Goal: Task Accomplishment & Management: Complete application form

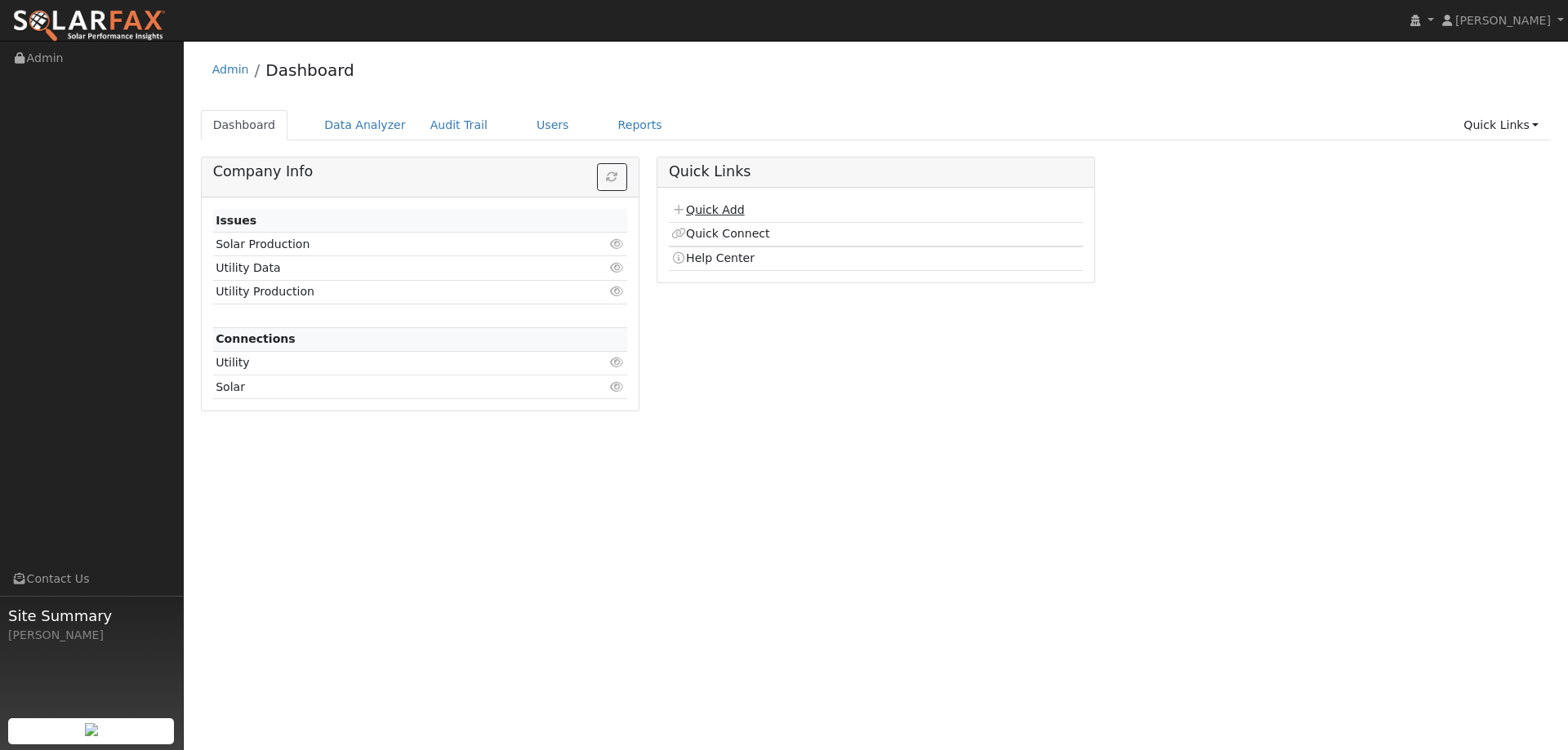
click at [699, 207] on link "Quick Add" at bounding box center [707, 210] width 73 height 13
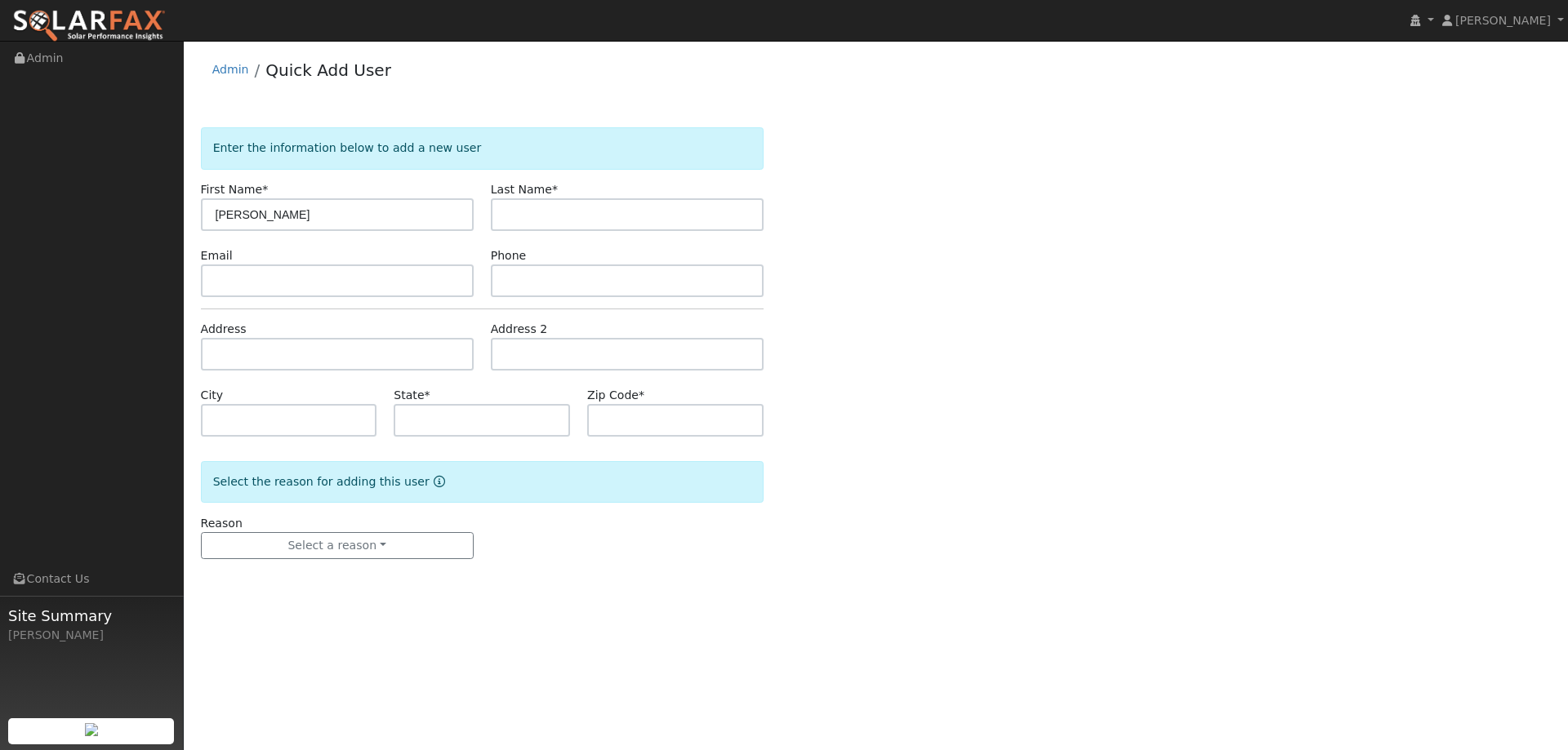
type input "[PERSON_NAME]"
paste input "[EMAIL_ADDRESS][DOMAIN_NAME]"
type input "[EMAIL_ADDRESS][DOMAIN_NAME]"
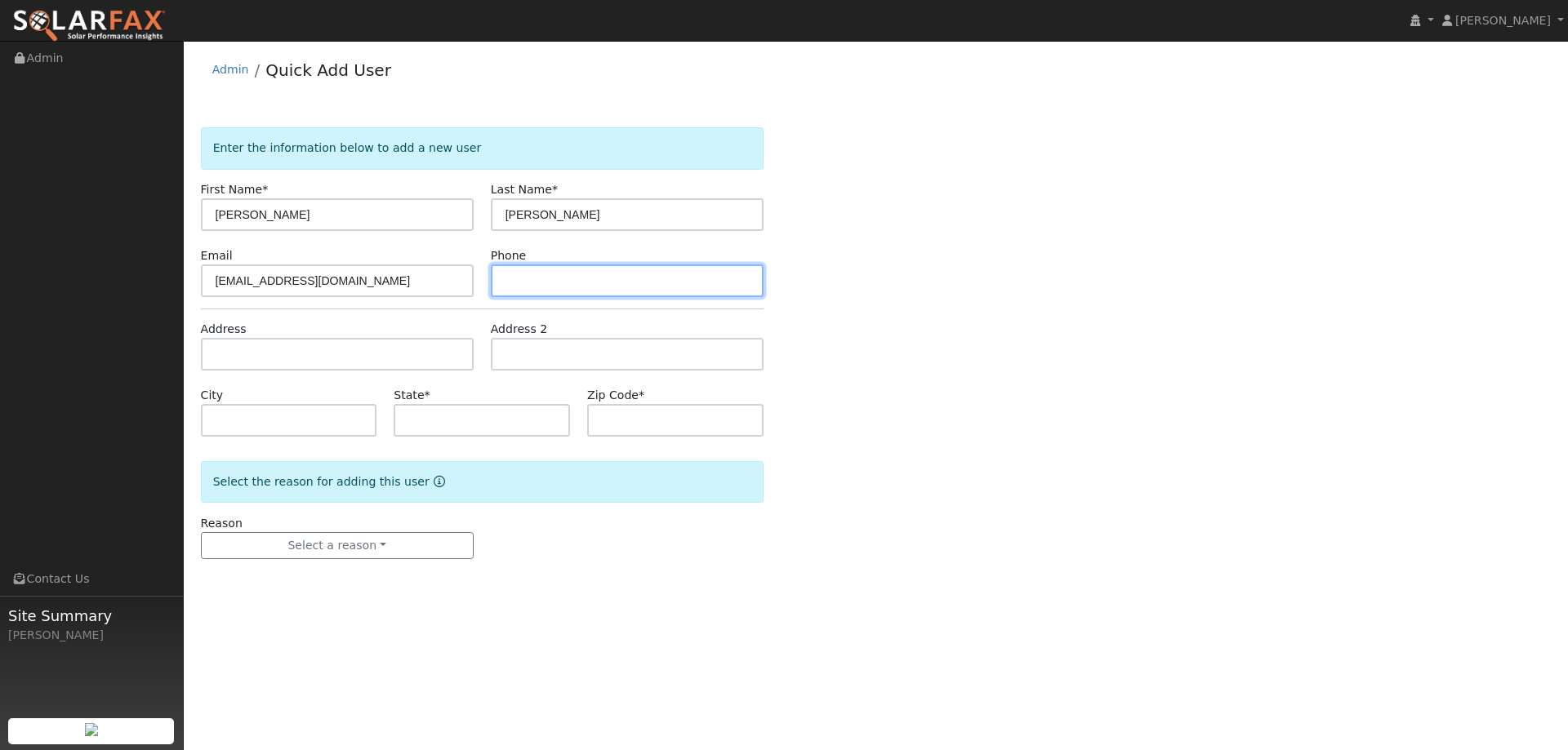
click at [596, 289] on input "text" at bounding box center [627, 281] width 273 height 33
paste input "[PHONE_NUMBER]"
type input "[PHONE_NUMBER]"
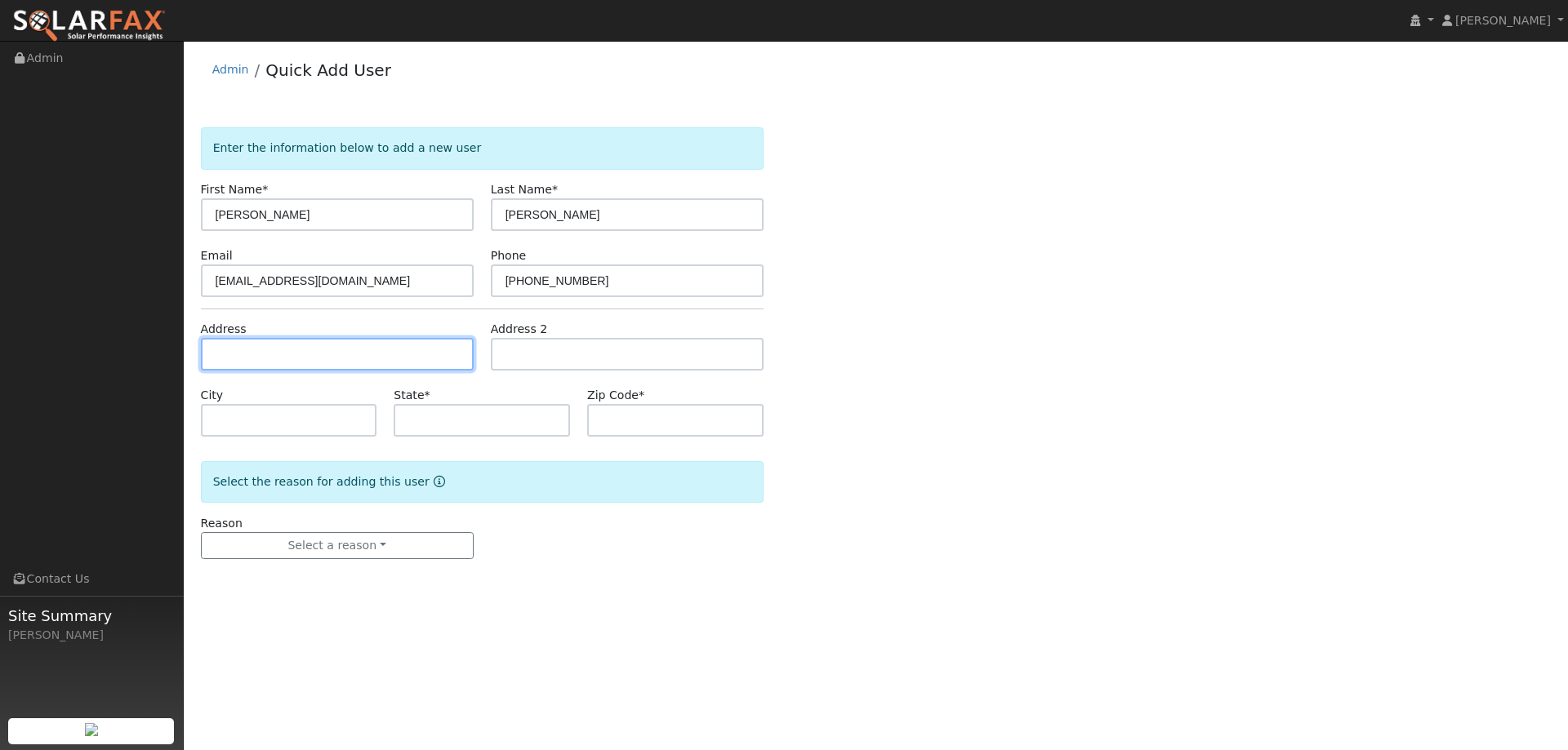
click at [428, 363] on input "text" at bounding box center [337, 354] width 273 height 33
paste input "[STREET_ADDRESS]"
type input "[STREET_ADDRESS]"
type input "[GEOGRAPHIC_DATA]"
type input "CA"
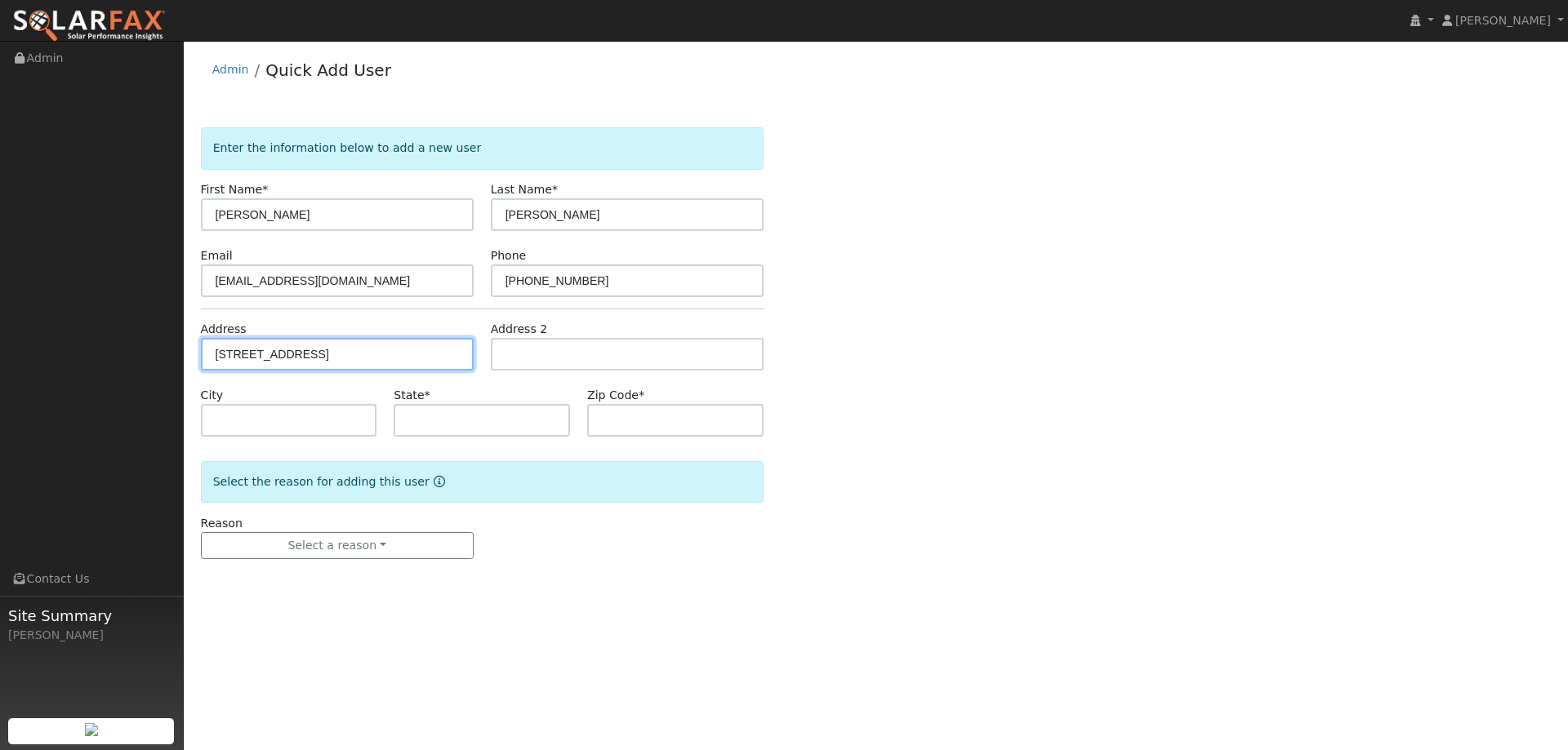
type input "94534"
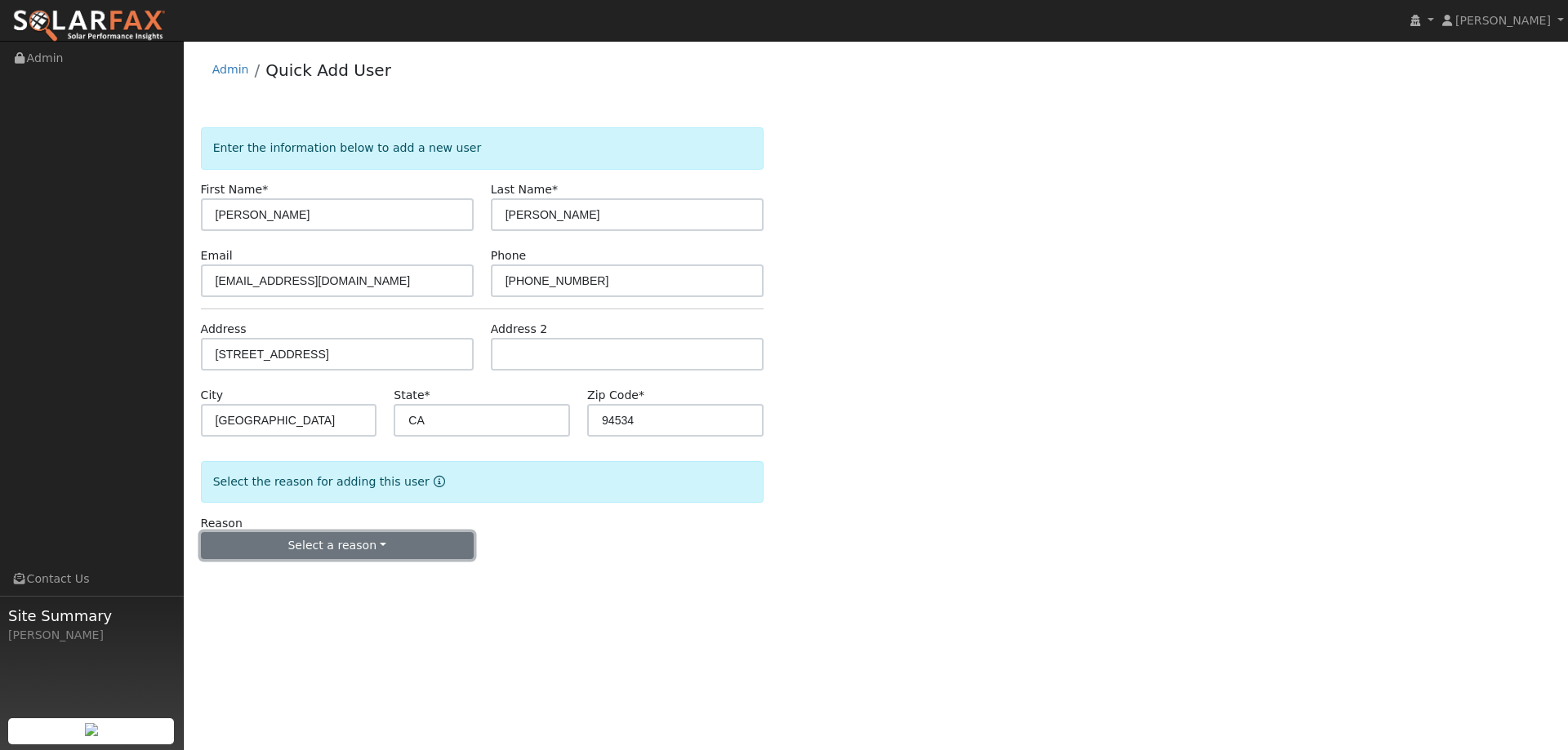
click at [452, 549] on button "Select a reason" at bounding box center [337, 547] width 273 height 28
click at [342, 583] on link "New lead" at bounding box center [291, 579] width 180 height 23
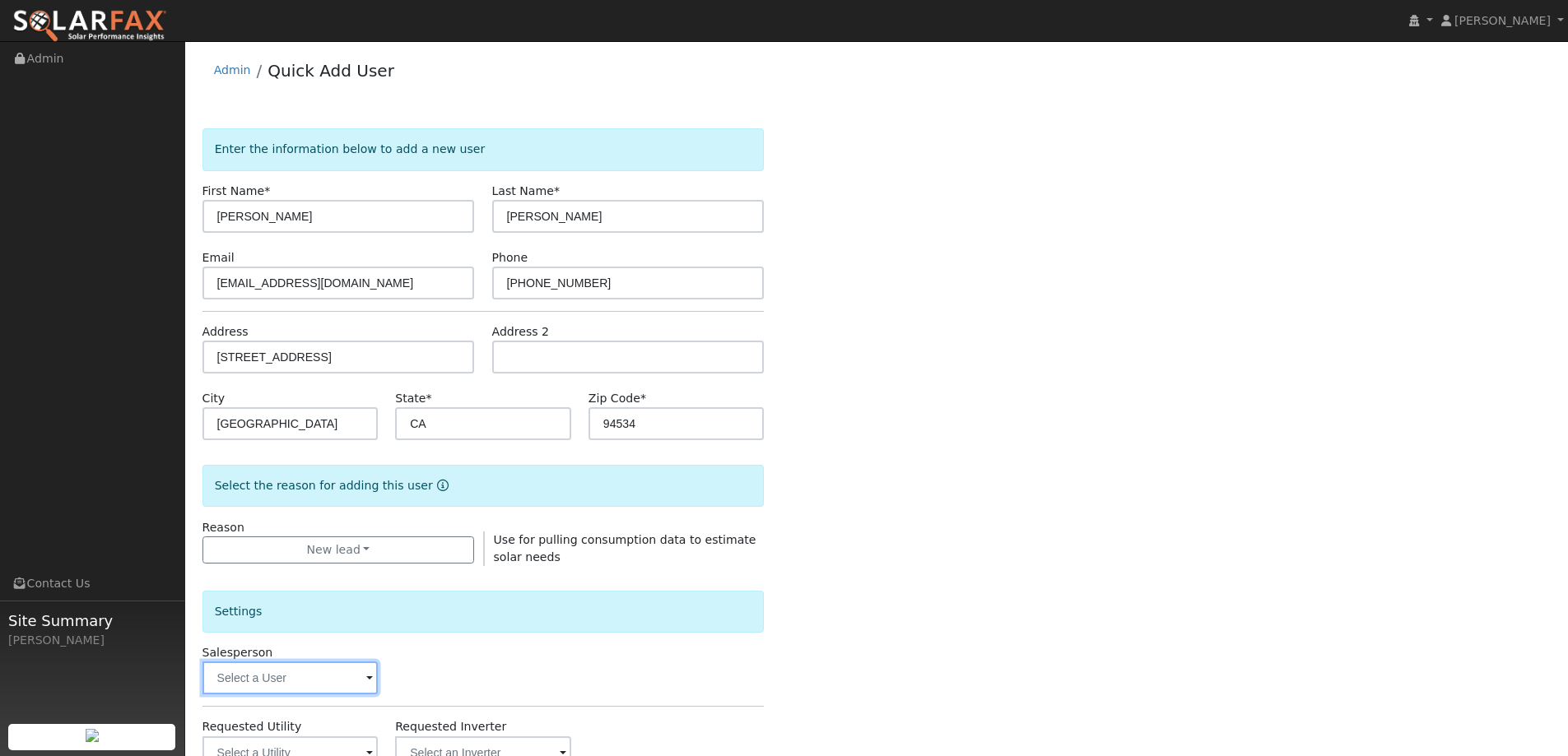
click at [335, 676] on input "text" at bounding box center [290, 678] width 176 height 33
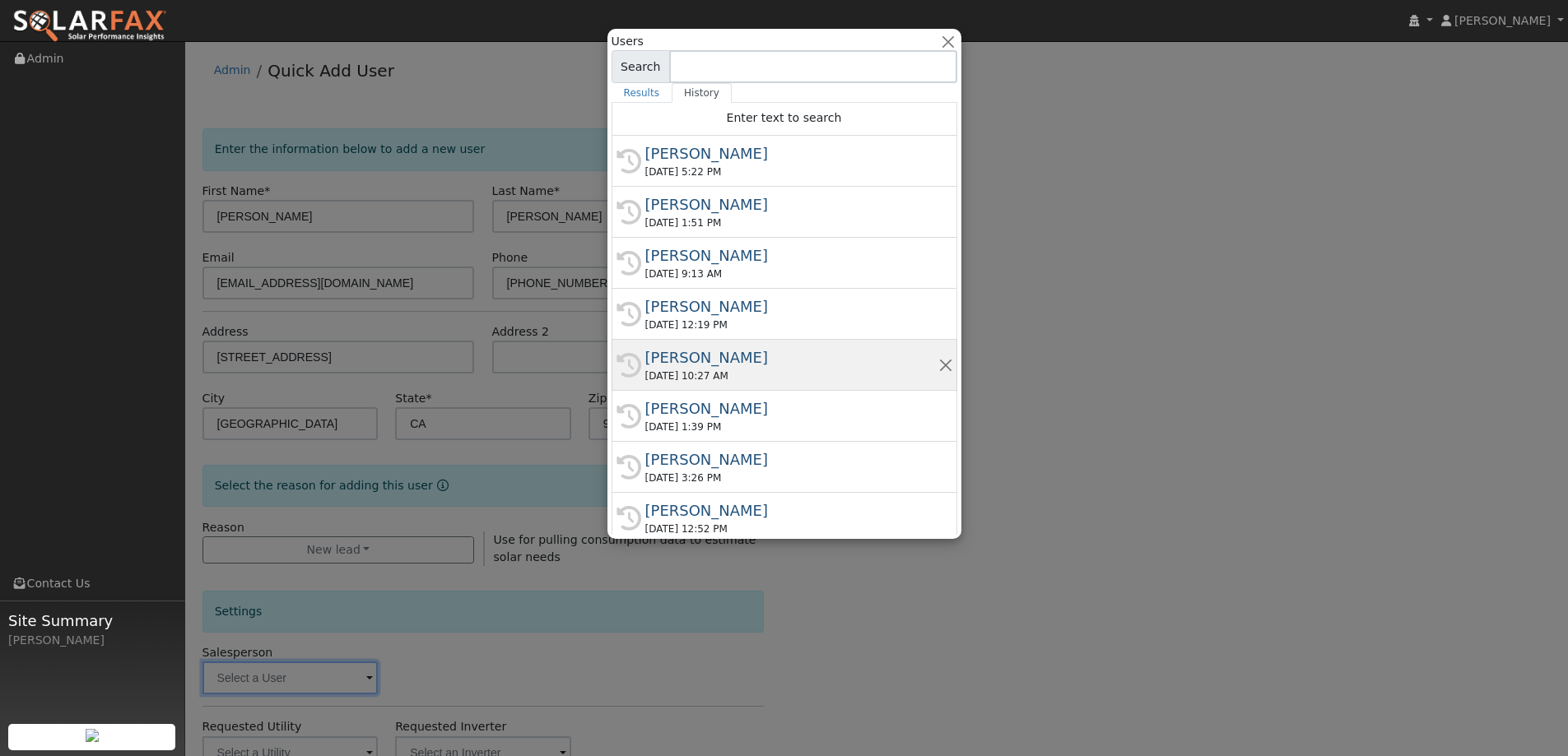
click at [682, 359] on div "Paul Barber" at bounding box center [792, 357] width 293 height 23
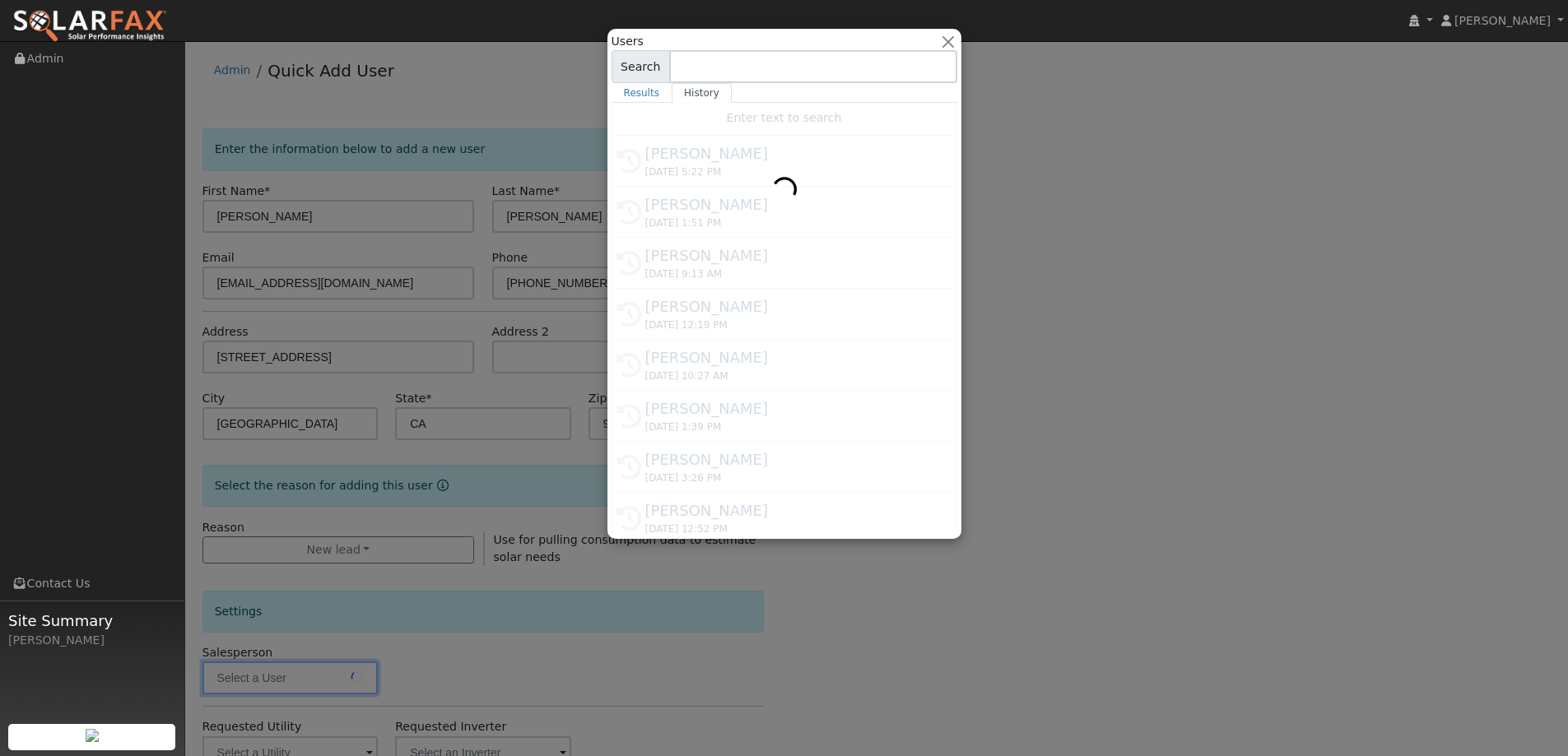
type input "Paul Barber"
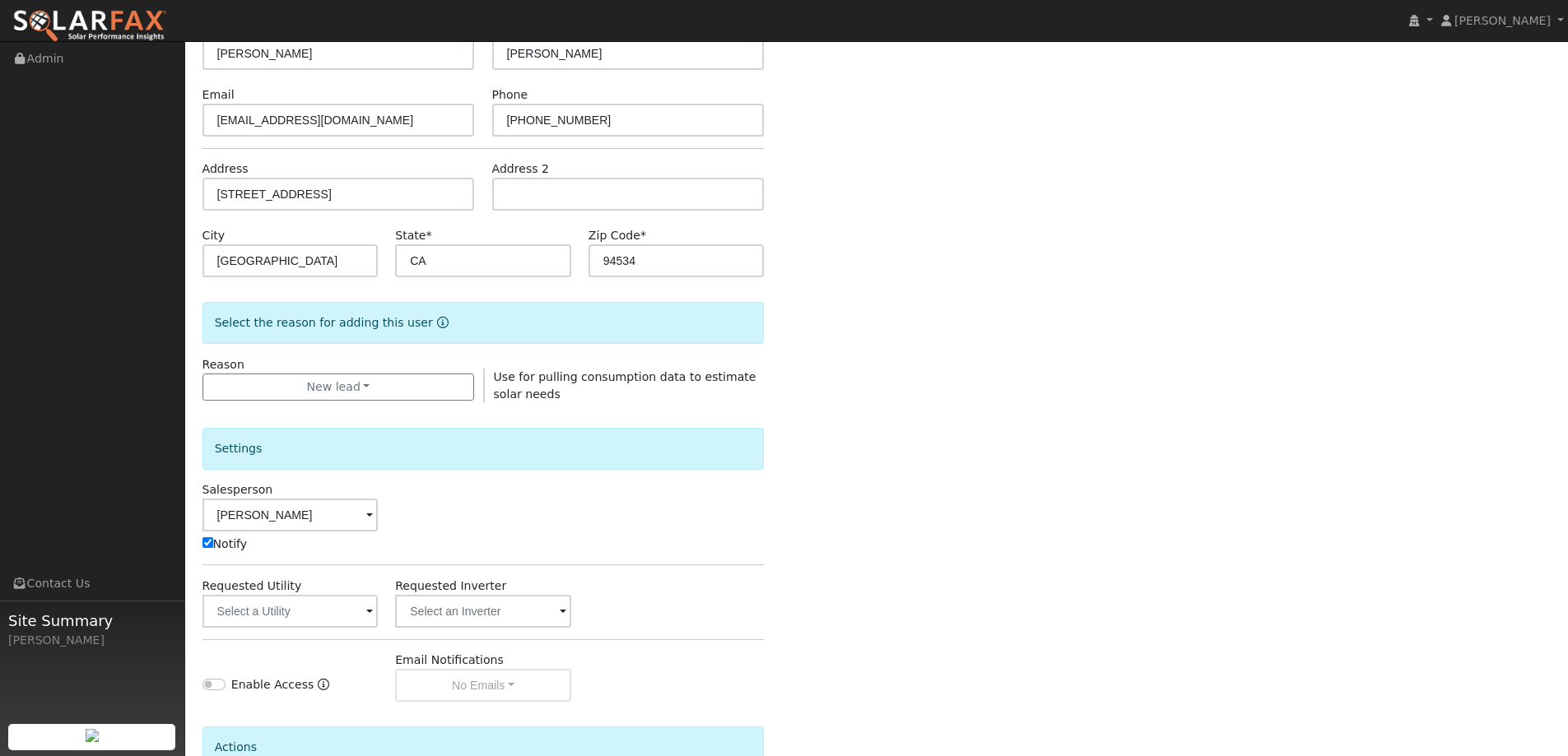
scroll to position [165, 0]
click at [346, 610] on input "text" at bounding box center [290, 609] width 176 height 33
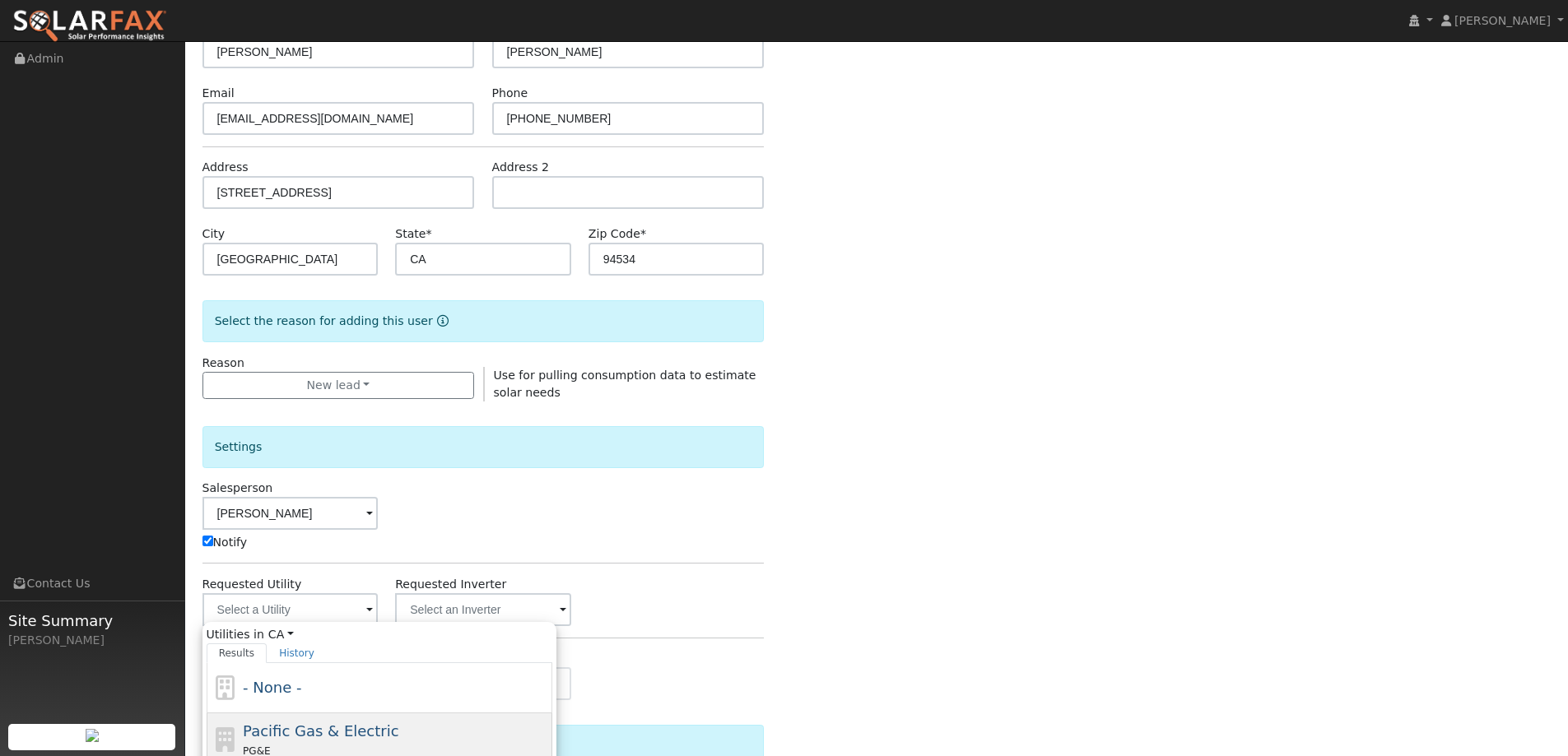
click at [355, 722] on span "Pacific Gas & Electric" at bounding box center [320, 731] width 155 height 17
type input "Pacific Gas & Electric"
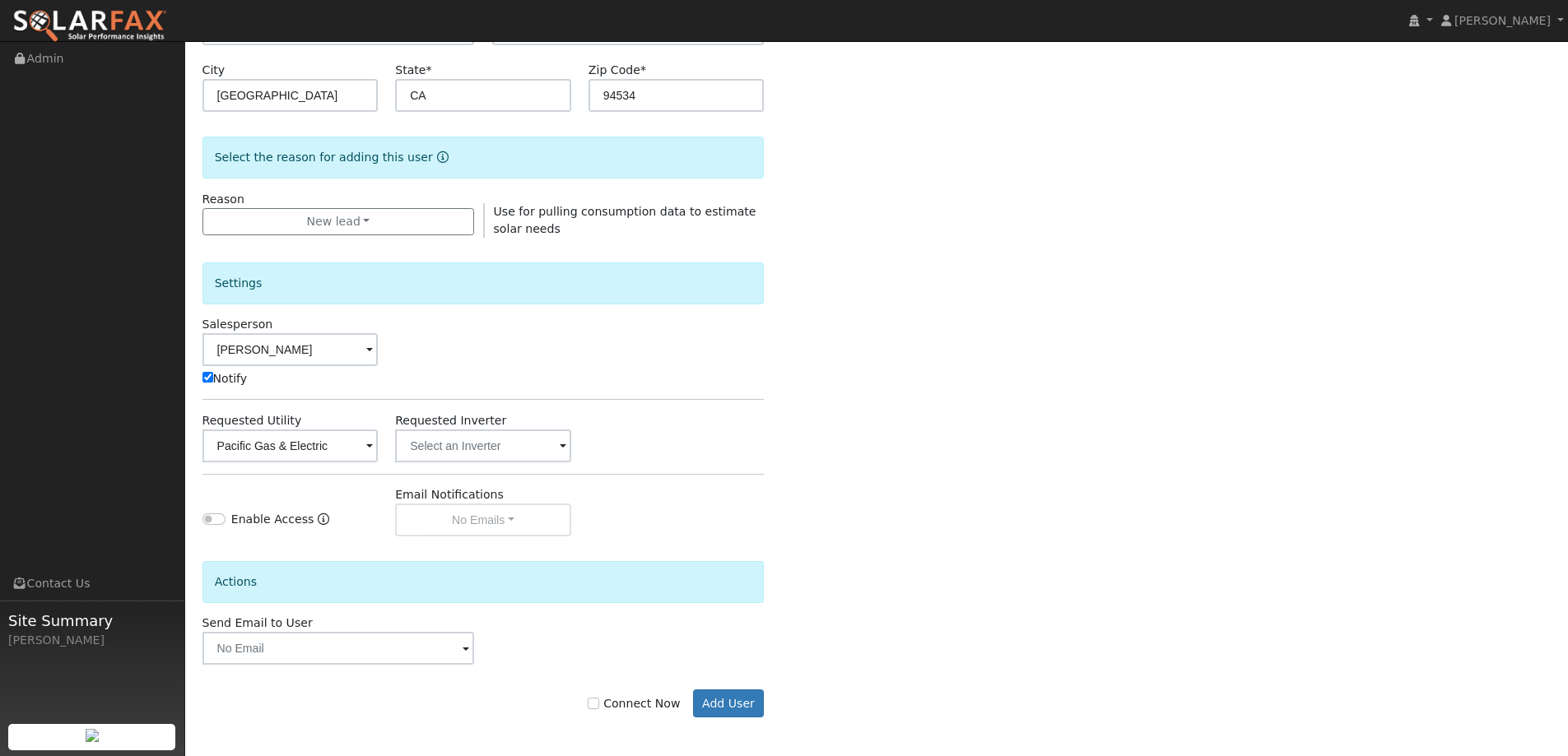
scroll to position [331, 0]
drag, startPoint x: 606, startPoint y: 697, endPoint x: 655, endPoint y: 689, distance: 49.6
click at [599, 698] on input "Connect Now" at bounding box center [594, 701] width 11 height 11
checkbox input "true"
click at [738, 701] on button "Add User" at bounding box center [729, 701] width 71 height 28
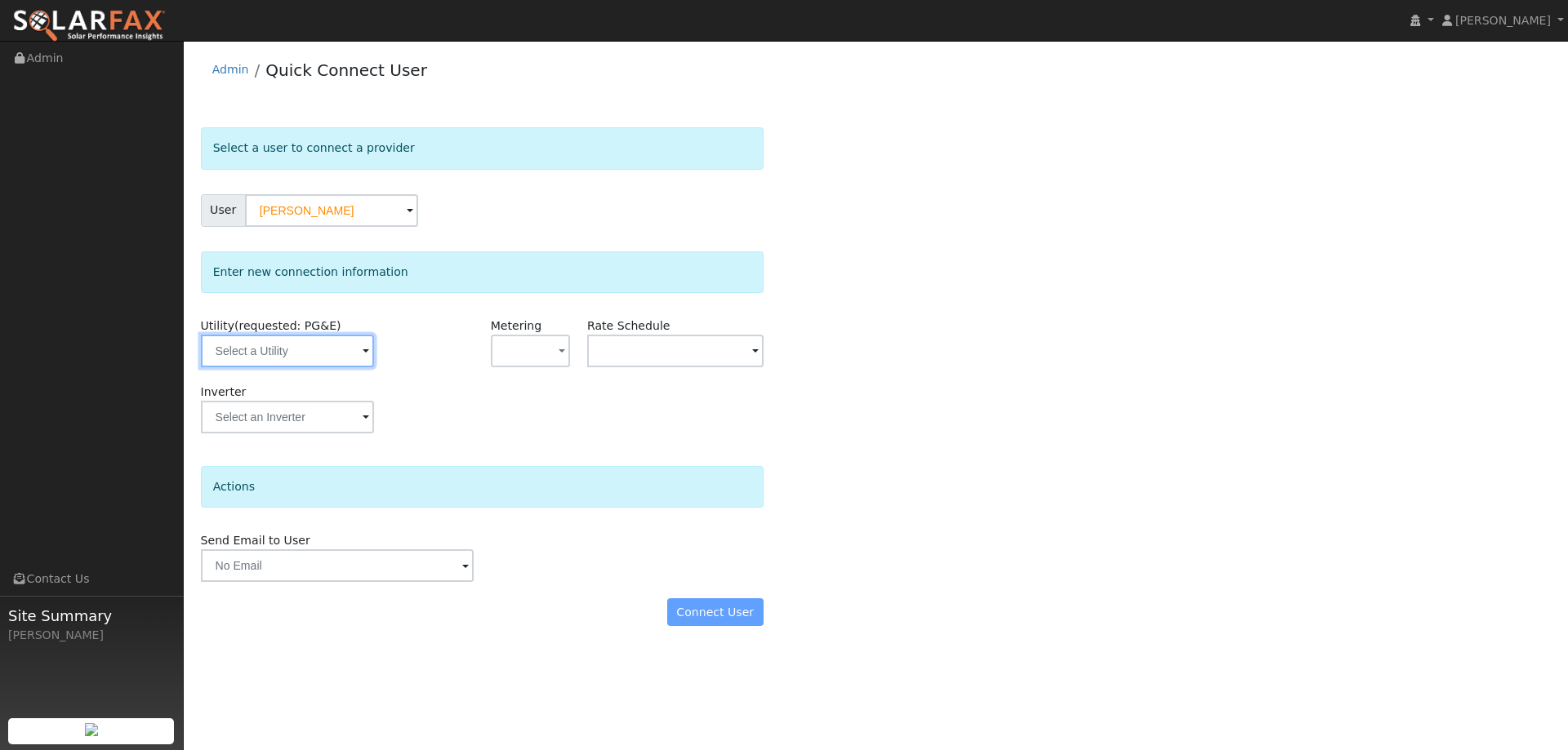
click at [309, 357] on input "text" at bounding box center [287, 351] width 174 height 33
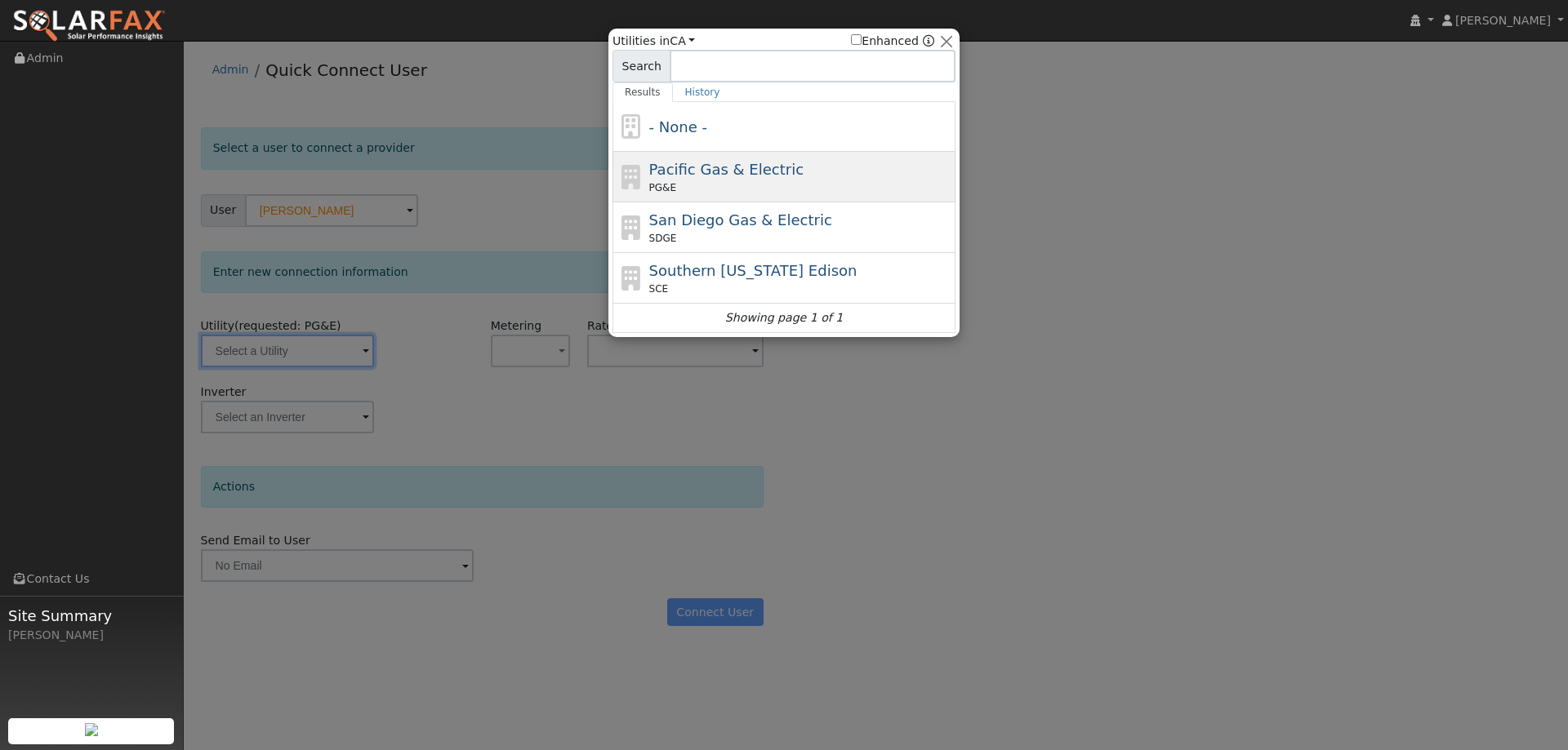
click at [650, 192] on span "PG&E" at bounding box center [663, 188] width 27 height 15
type input "PG&E"
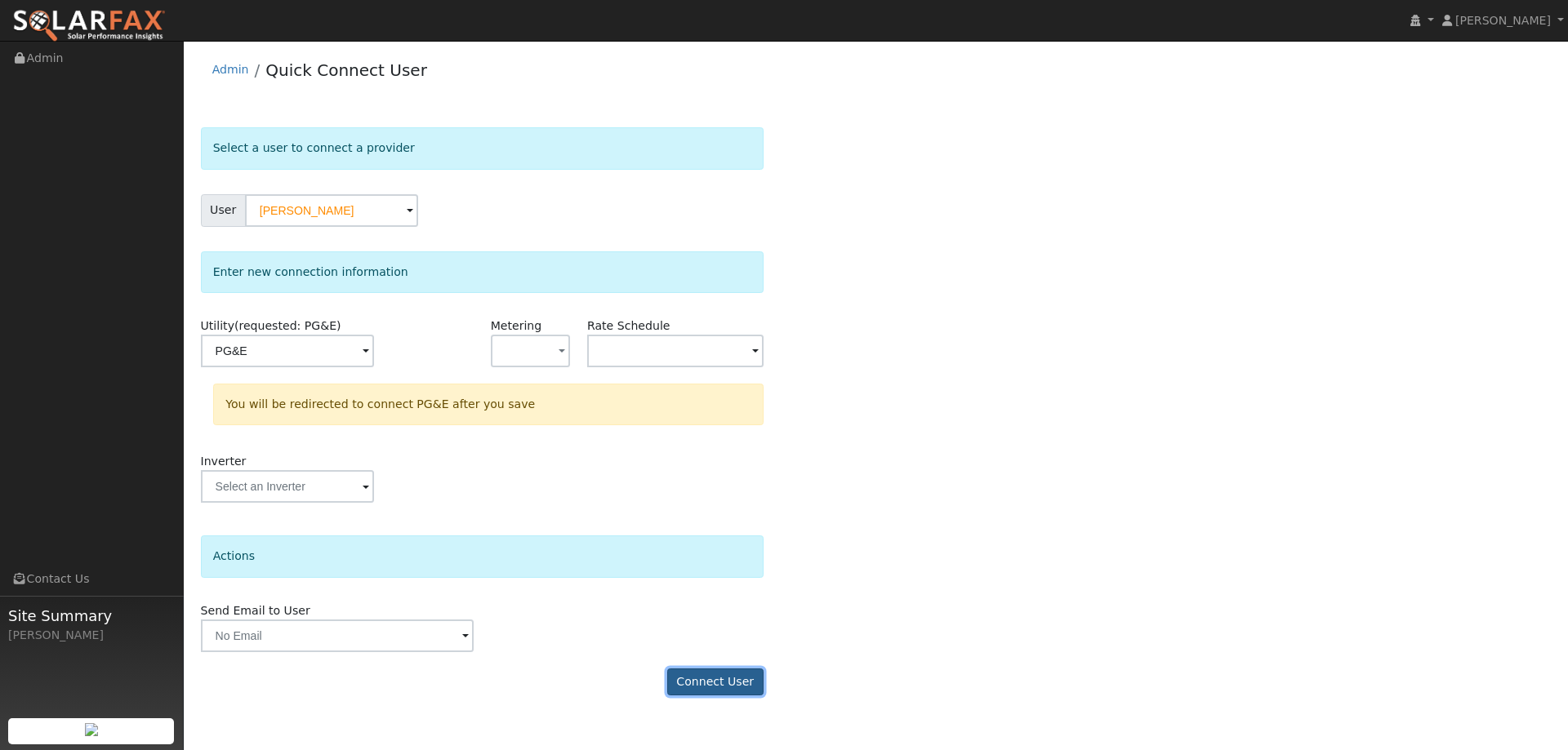
click at [735, 688] on button "Connect User" at bounding box center [715, 683] width 96 height 28
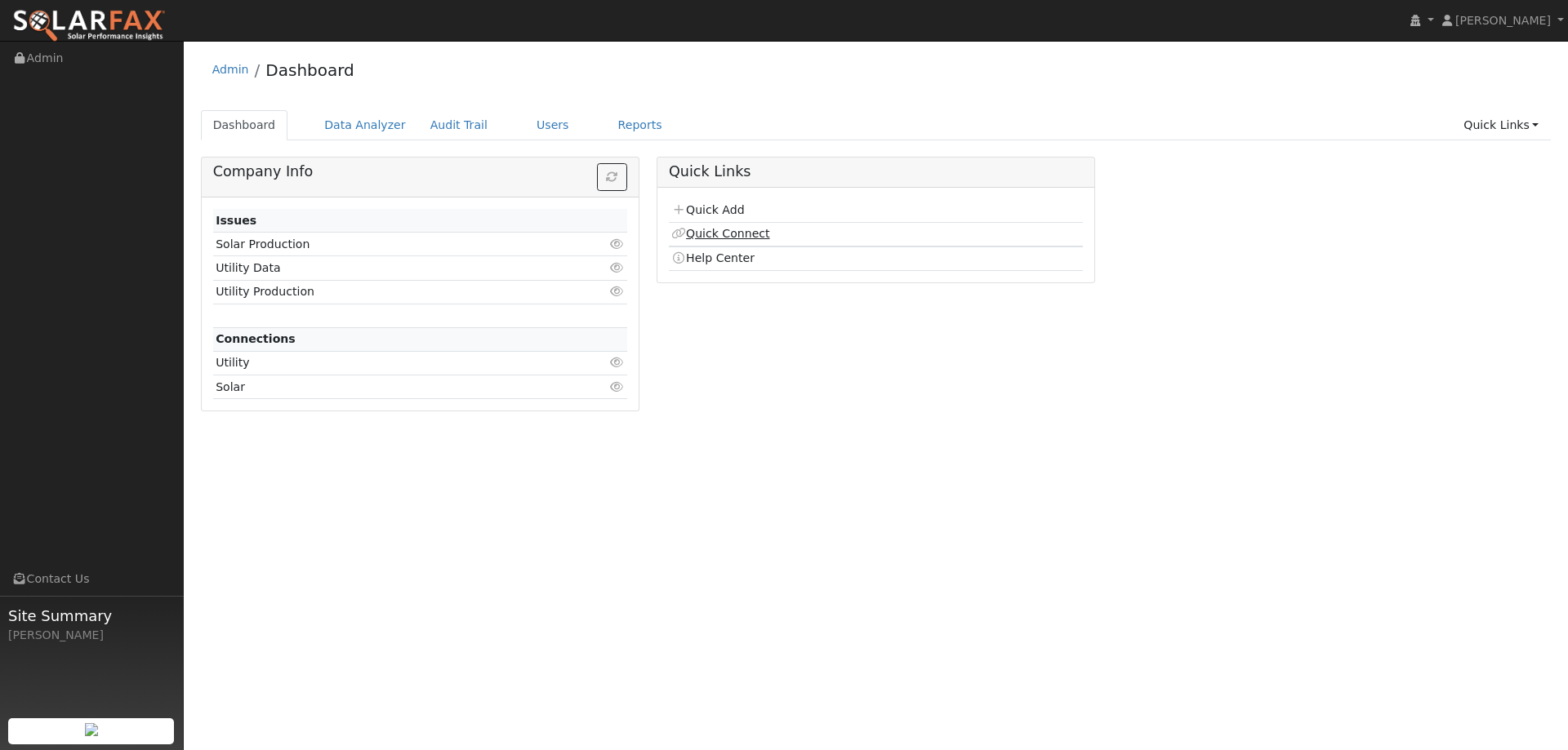
click at [726, 227] on link "Quick Connect" at bounding box center [720, 233] width 98 height 13
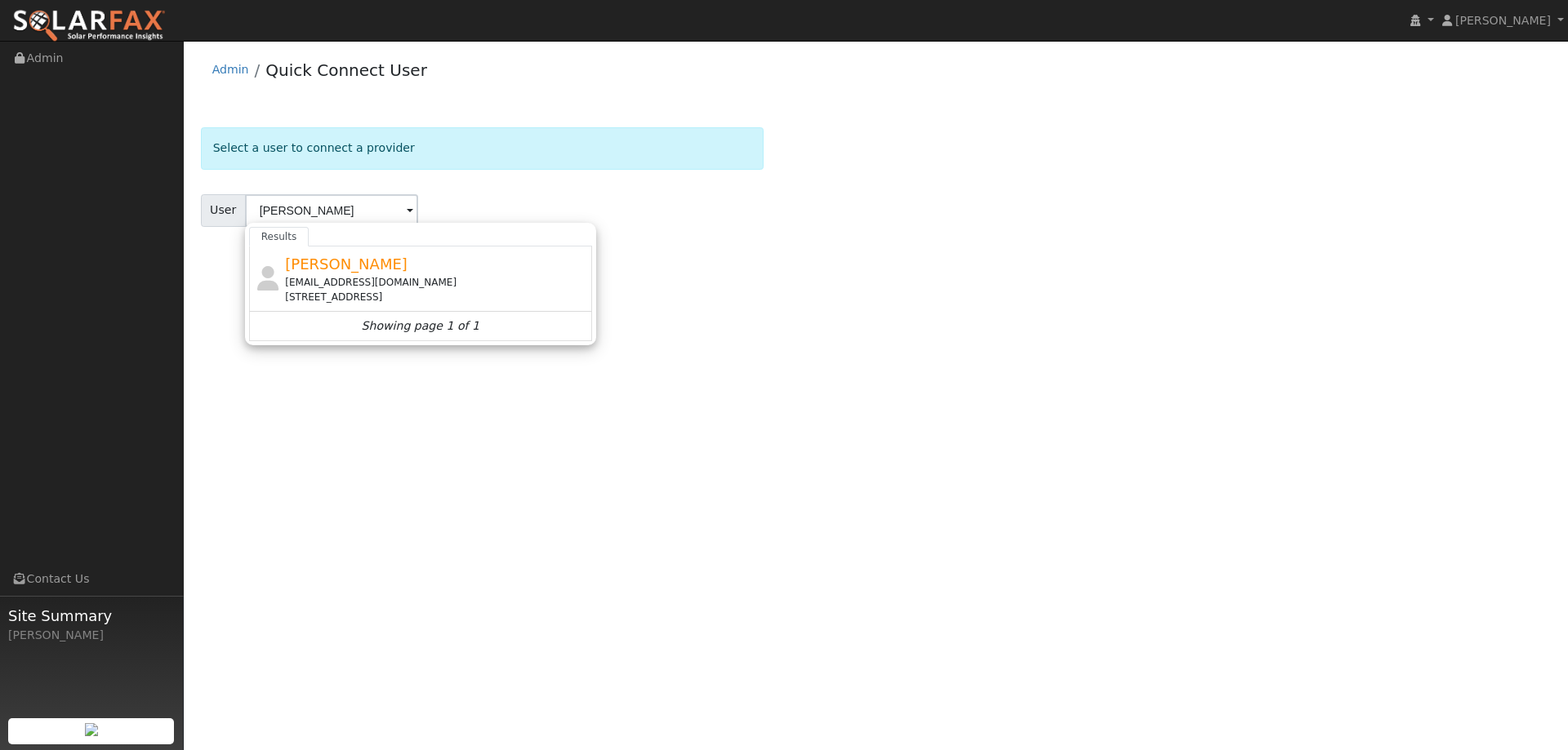
click at [370, 292] on div "[STREET_ADDRESS]" at bounding box center [436, 298] width 303 height 15
type input "[PERSON_NAME]"
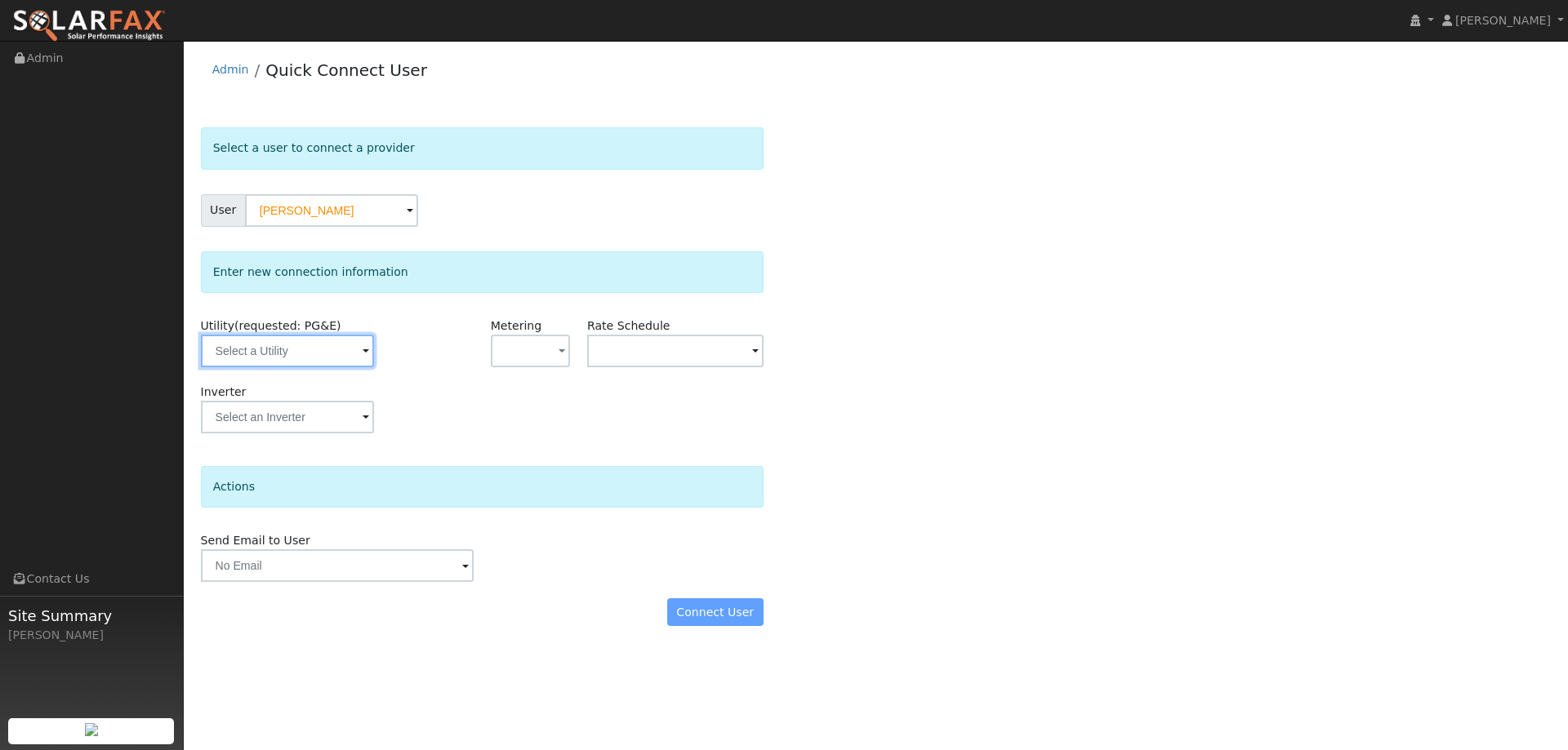
click at [326, 349] on input "text" at bounding box center [287, 351] width 174 height 33
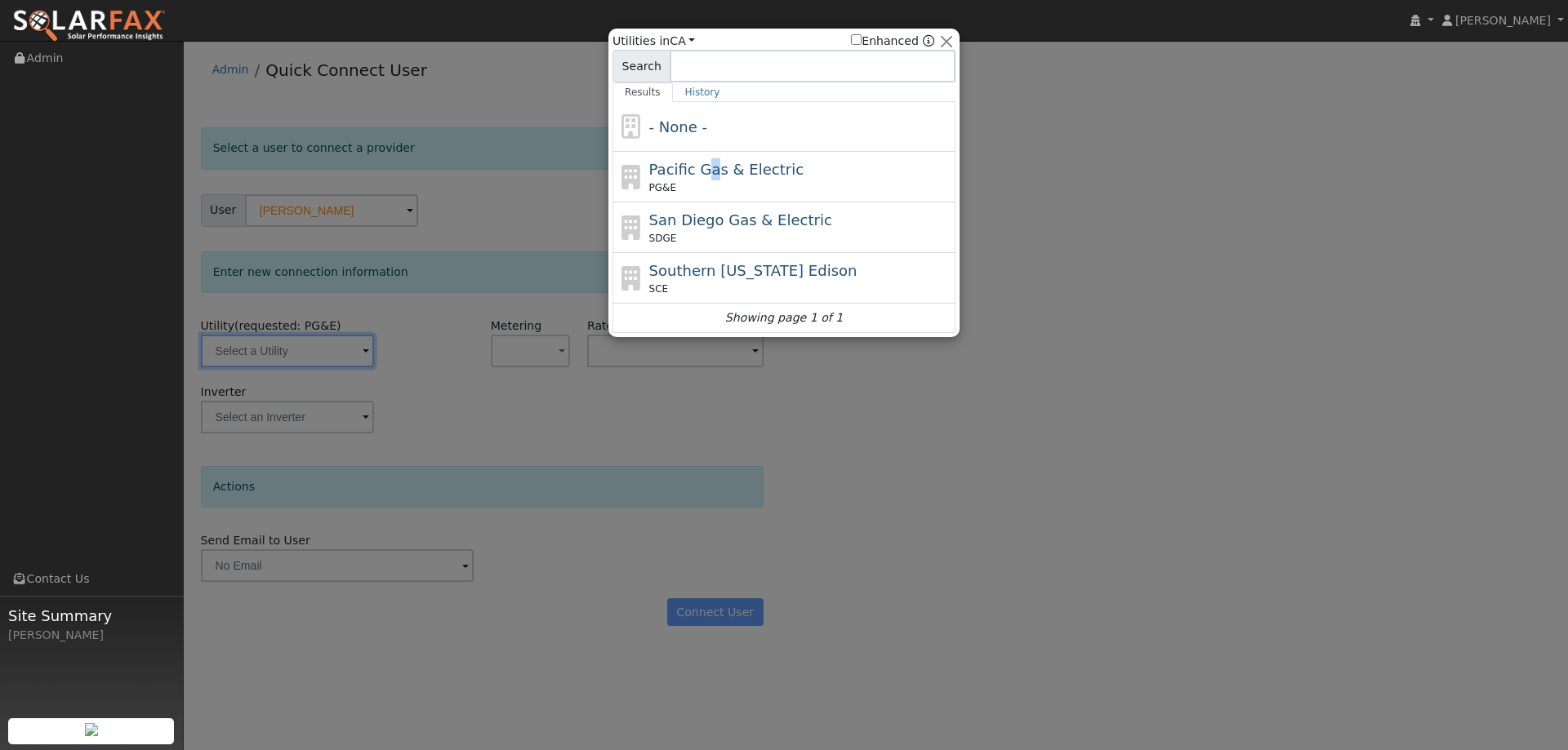
click at [707, 175] on span "Pacific Gas & Electric" at bounding box center [726, 169] width 154 height 17
type input "PG&E"
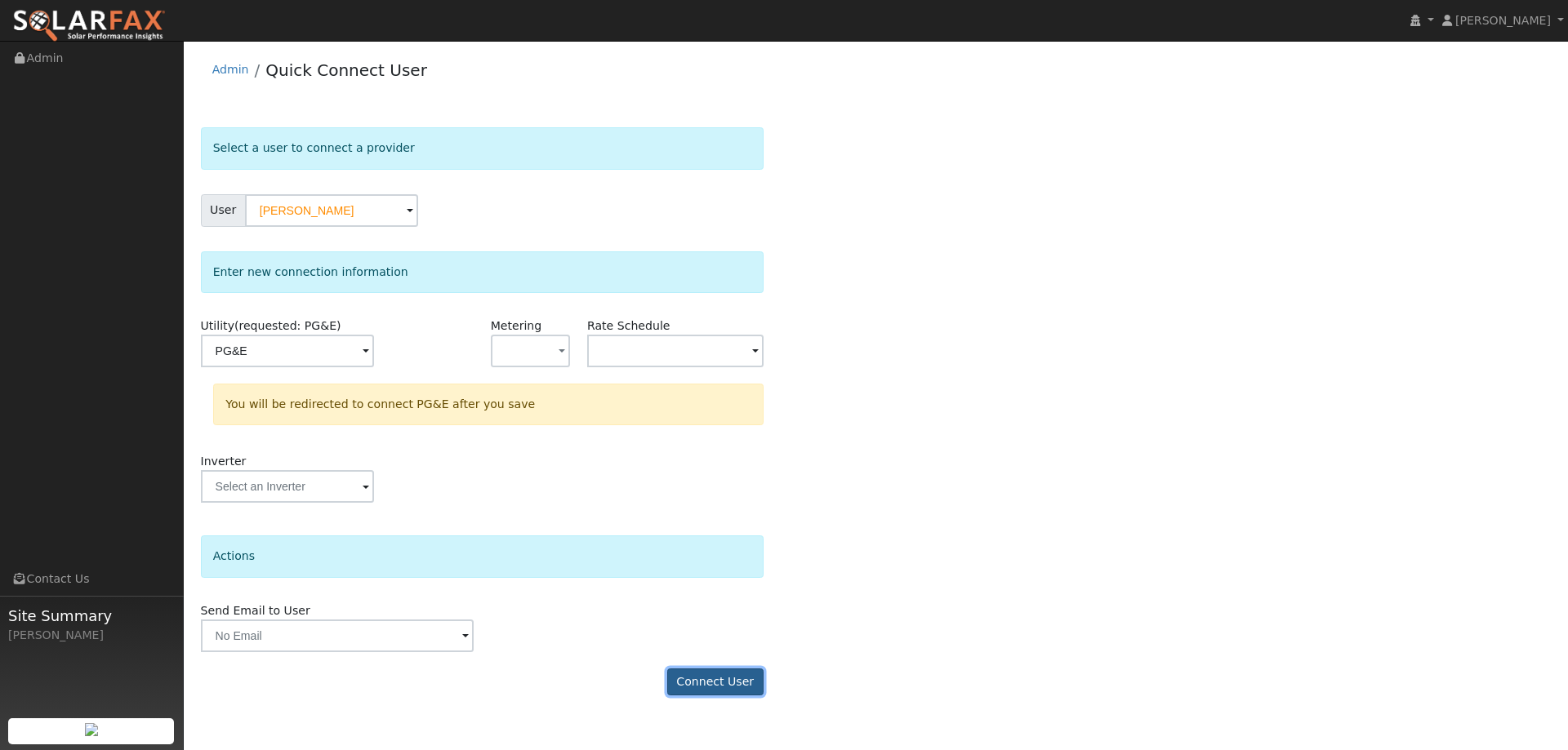
click at [713, 670] on button "Connect User" at bounding box center [715, 683] width 96 height 28
